Goal: Find contact information: Find contact information

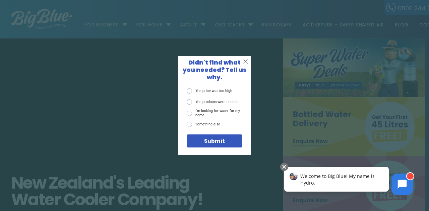
click at [89, 70] on div "X Didn't find what you needed? Tell us why. The price was too high The products…" at bounding box center [214, 105] width 429 height 211
click at [248, 65] on div "X" at bounding box center [245, 61] width 11 height 11
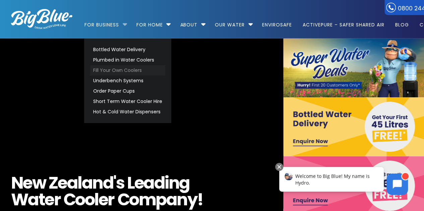
click at [119, 69] on link "Fill Your Own Coolers" at bounding box center [127, 70] width 75 height 10
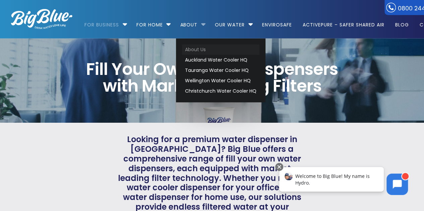
click at [197, 49] on link "About Us" at bounding box center [220, 50] width 77 height 10
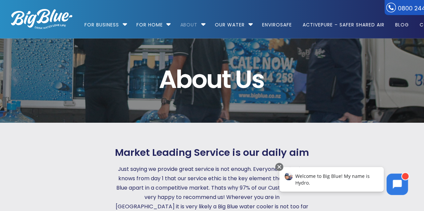
drag, startPoint x: 411, startPoint y: 30, endPoint x: 411, endPoint y: 90, distance: 60.3
click at [411, 90] on body "0800 244 258 For Business Bottled Water Delivery Plumbed in Water Coolers Fill …" at bounding box center [212, 105] width 424 height 211
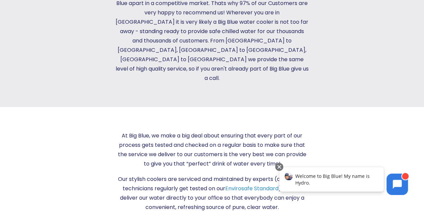
drag, startPoint x: 421, startPoint y: 32, endPoint x: 420, endPoint y: 69, distance: 37.2
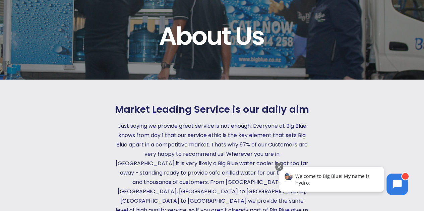
scroll to position [0, 0]
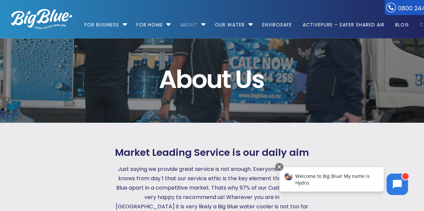
click at [422, 25] on link "Contact" at bounding box center [429, 21] width 30 height 43
